Goal: Navigation & Orientation: Find specific page/section

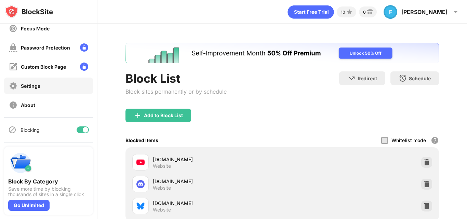
scroll to position [31, 0]
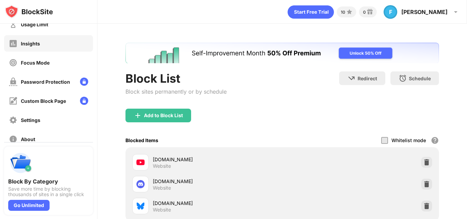
click at [47, 50] on div "Insights" at bounding box center [48, 43] width 89 height 16
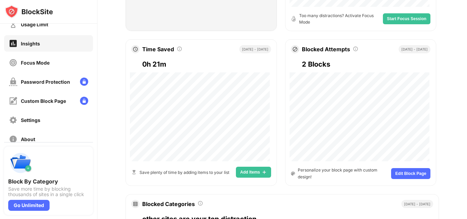
scroll to position [65, 0]
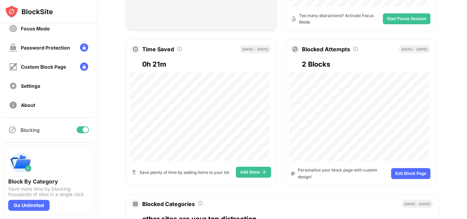
click at [83, 130] on div at bounding box center [85, 129] width 5 height 5
click at [46, 33] on div "Focus Mode" at bounding box center [48, 28] width 89 height 16
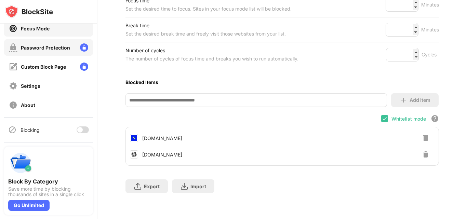
scroll to position [31, 0]
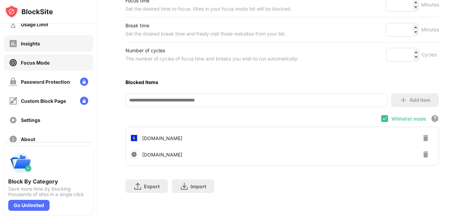
click at [37, 50] on div "Insights" at bounding box center [48, 43] width 89 height 16
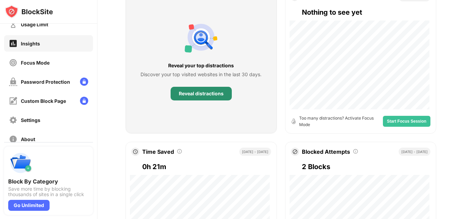
scroll to position [205, 0]
